Goal: Find specific page/section: Find specific page/section

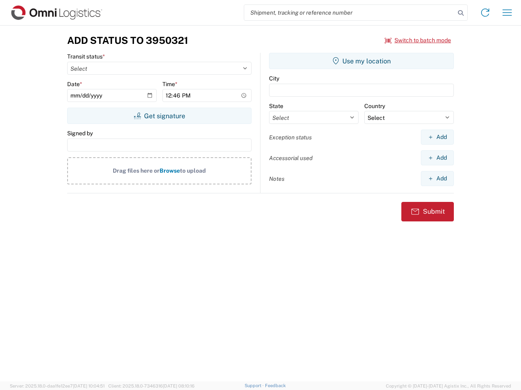
click at [349, 13] on input "search" at bounding box center [349, 12] width 211 height 15
click at [460, 13] on icon at bounding box center [460, 12] width 11 height 11
click at [485, 13] on icon at bounding box center [484, 12] width 13 height 13
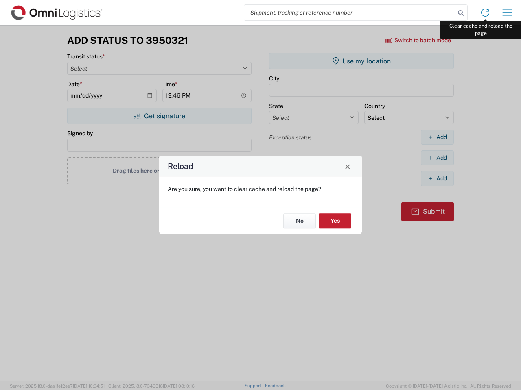
click at [507, 13] on div "Reload Are you sure, you want to clear cache and reload the page? No Yes" at bounding box center [260, 195] width 521 height 390
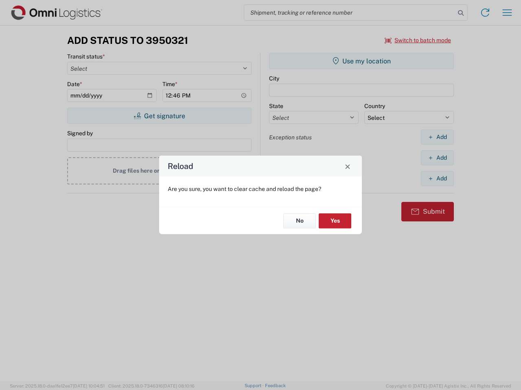
click at [418, 40] on div "Reload Are you sure, you want to clear cache and reload the page? No Yes" at bounding box center [260, 195] width 521 height 390
click at [159, 116] on div "Reload Are you sure, you want to clear cache and reload the page? No Yes" at bounding box center [260, 195] width 521 height 390
click at [361, 61] on div "Reload Are you sure, you want to clear cache and reload the page? No Yes" at bounding box center [260, 195] width 521 height 390
click at [437, 137] on div "Reload Are you sure, you want to clear cache and reload the page? No Yes" at bounding box center [260, 195] width 521 height 390
click at [437, 158] on div "Reload Are you sure, you want to clear cache and reload the page? No Yes" at bounding box center [260, 195] width 521 height 390
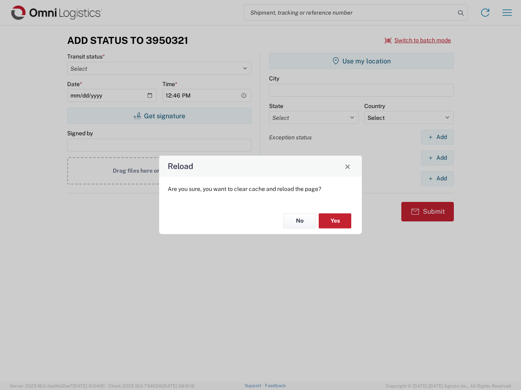
click at [437, 179] on div "Reload Are you sure, you want to clear cache and reload the page? No Yes" at bounding box center [260, 195] width 521 height 390
